Goal: Register for event/course

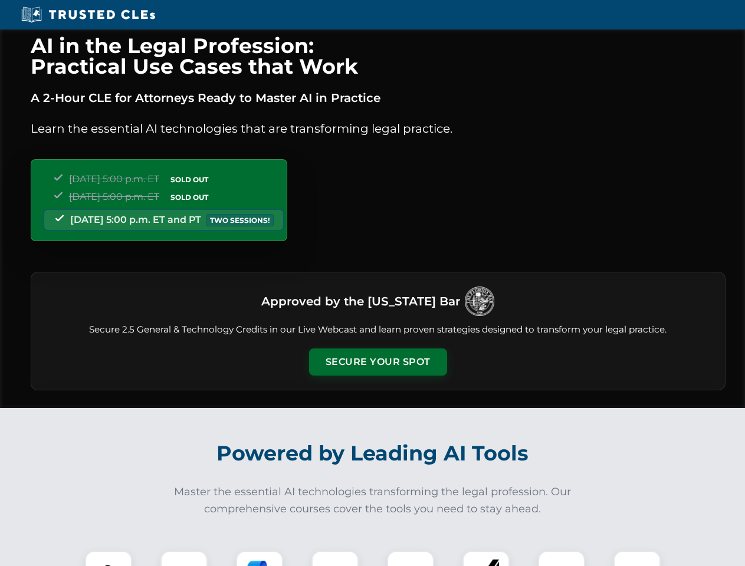
click at [377, 362] on button "Secure Your Spot" at bounding box center [378, 361] width 138 height 27
click at [108, 558] on img at bounding box center [108, 574] width 34 height 34
click at [184, 558] on div at bounding box center [183, 574] width 47 height 47
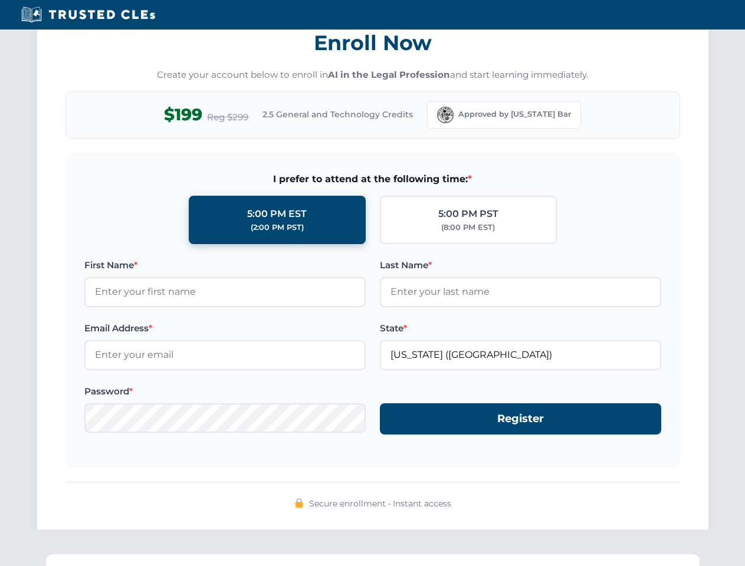
scroll to position [1157, 0]
